Goal: Information Seeking & Learning: Learn about a topic

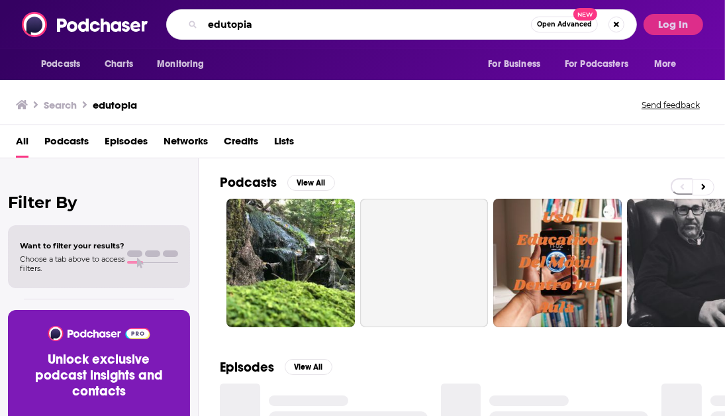
drag, startPoint x: 274, startPoint y: 21, endPoint x: 177, endPoint y: 20, distance: 96.7
click at [177, 20] on div "edutopia Open Advanced New" at bounding box center [401, 24] width 471 height 30
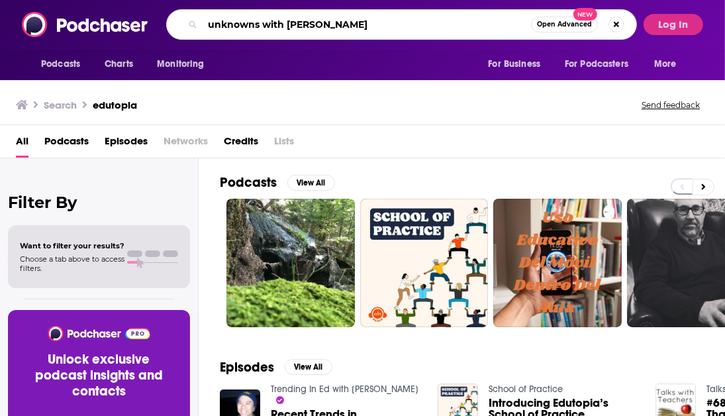
type input "unknowns with [PERSON_NAME]"
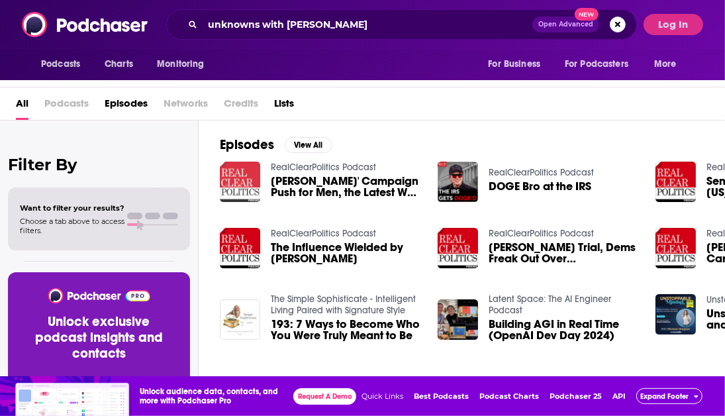
click at [241, 181] on img "Kamala Harris' Campaign Push for Men, the Latest WSJ Polls, and Donald Trump's …" at bounding box center [240, 182] width 40 height 40
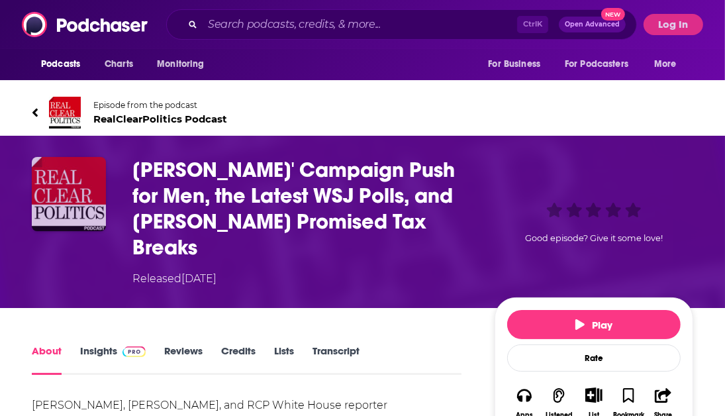
click at [45, 173] on img "Kamala Harris' Campaign Push for Men, the Latest WSJ Polls, and Donald Trump's …" at bounding box center [69, 194] width 74 height 74
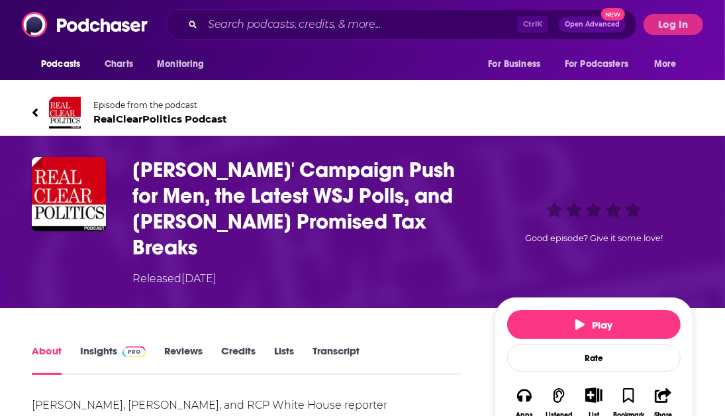
click at [127, 118] on span "RealClearPolitics Podcast" at bounding box center [160, 119] width 134 height 13
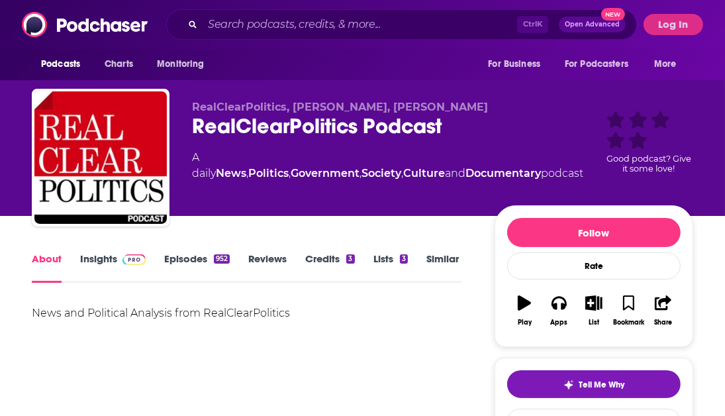
click at [88, 263] on link "Insights" at bounding box center [113, 267] width 66 height 30
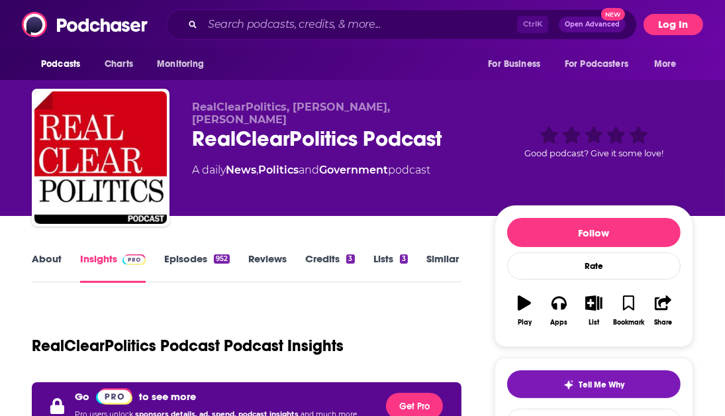
click at [675, 19] on button "Log In" at bounding box center [674, 24] width 60 height 21
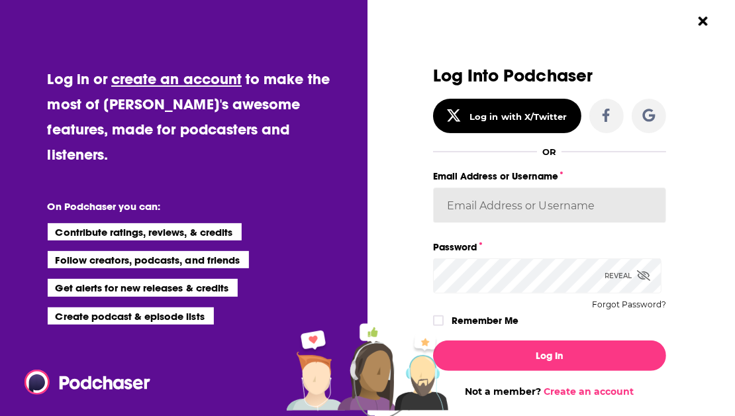
type input "[EMAIL_ADDRESS][DOMAIN_NAME]"
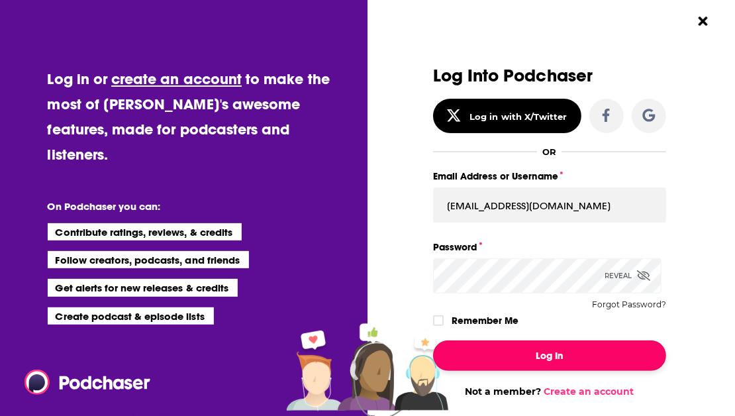
click at [530, 358] on button "Log In" at bounding box center [549, 355] width 233 height 30
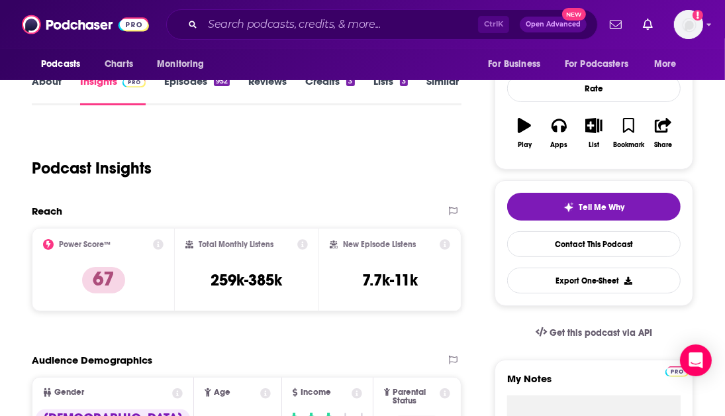
scroll to position [265, 0]
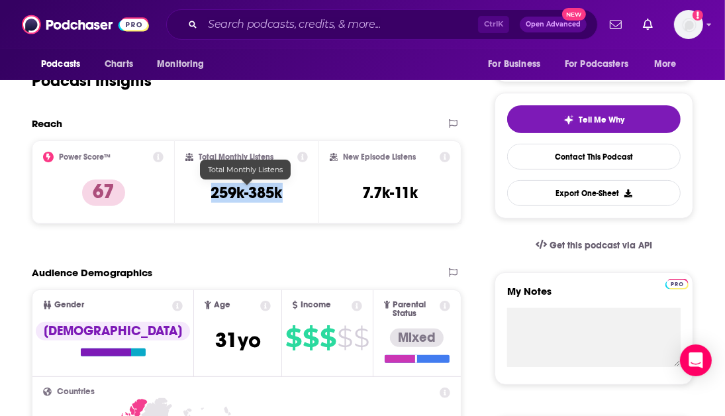
drag, startPoint x: 288, startPoint y: 192, endPoint x: 213, endPoint y: 191, distance: 74.8
click at [213, 191] on div "Total Monthly Listens 259k-385k" at bounding box center [246, 182] width 122 height 61
copy h3 "259k-385k"
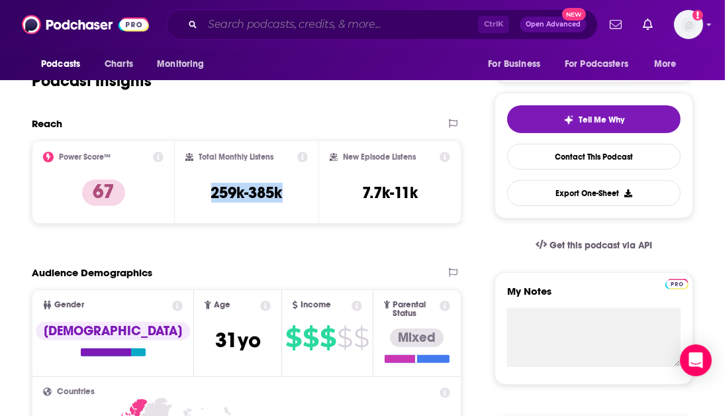
click at [264, 26] on input "Search podcasts, credits, & more..." at bounding box center [340, 24] width 275 height 21
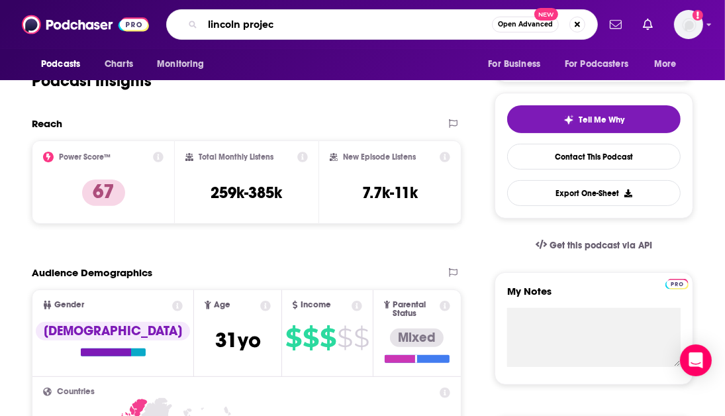
type input "lincoln project"
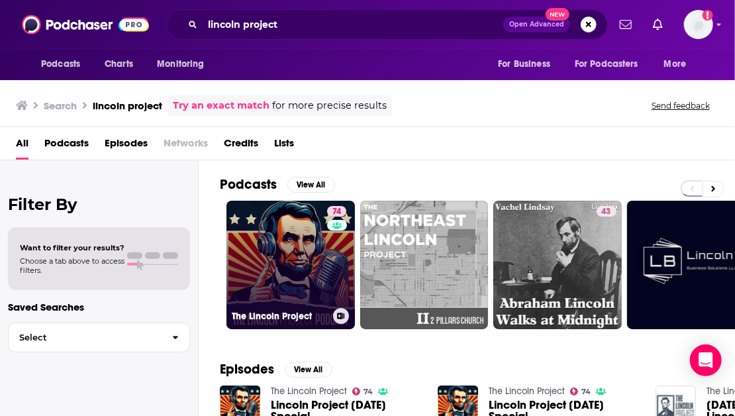
click at [266, 256] on link "74 The Lincoln Project" at bounding box center [290, 265] width 128 height 128
